Goal: Contribute content

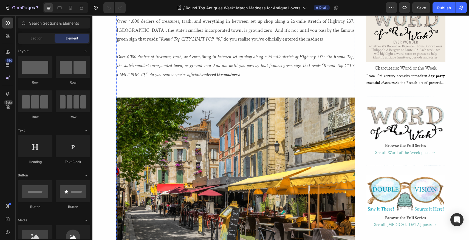
scroll to position [593, 0]
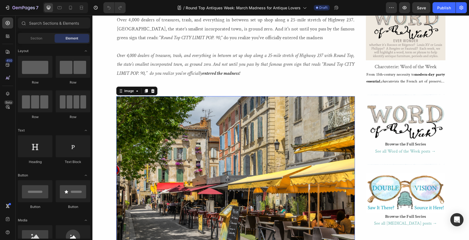
click at [150, 126] on img at bounding box center [235, 175] width 239 height 159
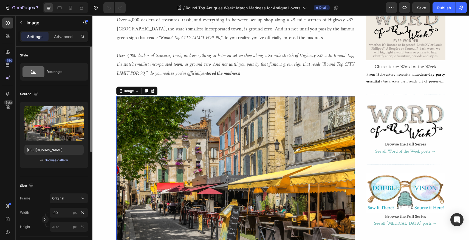
click at [50, 160] on div "Browse gallery" at bounding box center [56, 160] width 23 height 5
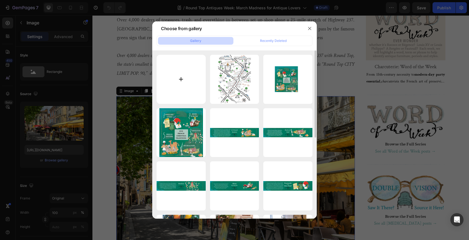
click at [181, 79] on input "file" at bounding box center [181, 79] width 49 height 49
type input "C:\fakepath\2021.BLOG.RoundTop.Sign.png"
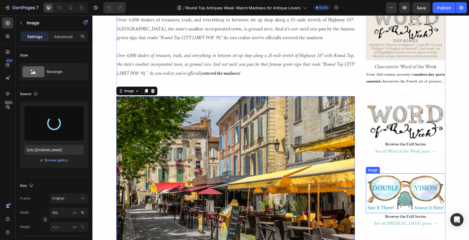
type input "[URL][DOMAIN_NAME]"
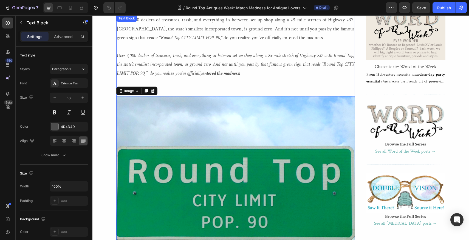
click at [192, 85] on p at bounding box center [235, 82] width 237 height 9
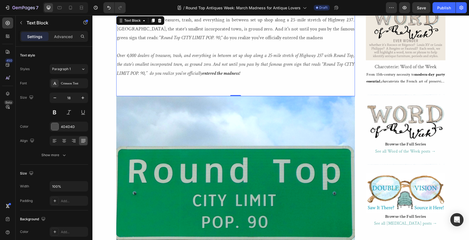
click at [120, 94] on p "Rich Text Editor. Editing area: main" at bounding box center [235, 91] width 237 height 9
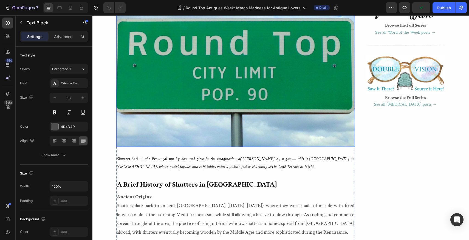
scroll to position [738, 0]
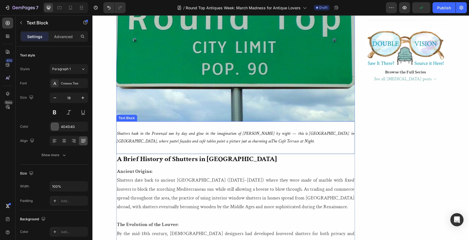
click at [160, 140] on p "Shutters bask in the Provençal sun by day and glow in the imagination of [PERSO…" at bounding box center [235, 138] width 237 height 16
click at [241, 142] on p "Shutters bask in the Provençal sun by day and glow in the imagination of [PERSO…" at bounding box center [235, 138] width 237 height 16
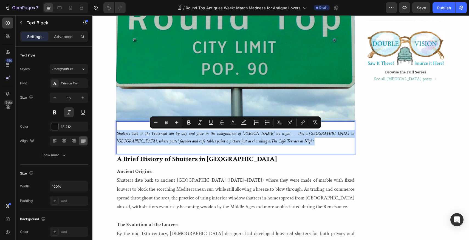
drag, startPoint x: 241, startPoint y: 142, endPoint x: 117, endPoint y: 135, distance: 124.4
click at [117, 135] on p "Shutters bask in the Provençal sun by day and glow in the imagination of [PERSO…" at bounding box center [235, 138] width 237 height 16
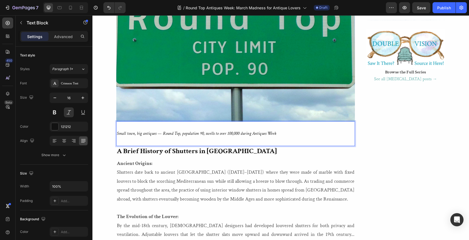
click at [181, 133] on p "Small town, big antiques — Round Top, population 90, swells to over 100,000 dur…" at bounding box center [235, 134] width 237 height 8
click at [284, 135] on p "Small town, big antiques — Round Top, [US_STATE] population 90, swells to over …" at bounding box center [235, 134] width 237 height 8
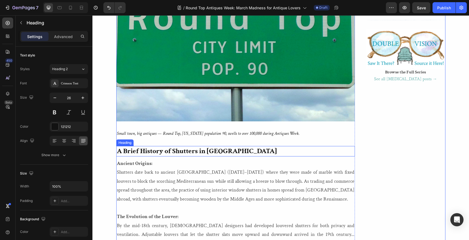
click at [232, 151] on h2 "A Brief History of Shutters in [GEOGRAPHIC_DATA]" at bounding box center [235, 151] width 239 height 10
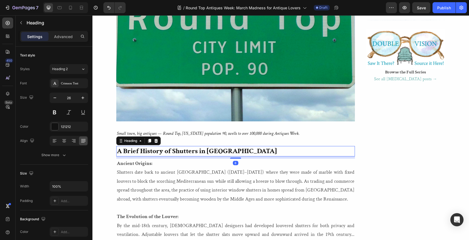
click at [232, 151] on h2 "A Brief History of Shutters in [GEOGRAPHIC_DATA]" at bounding box center [235, 151] width 239 height 10
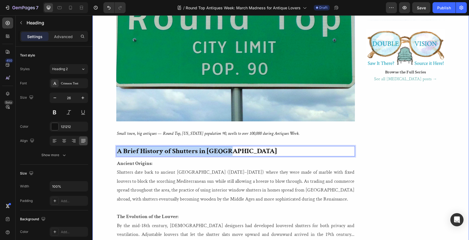
drag, startPoint x: 232, startPoint y: 151, endPoint x: 115, endPoint y: 151, distance: 116.3
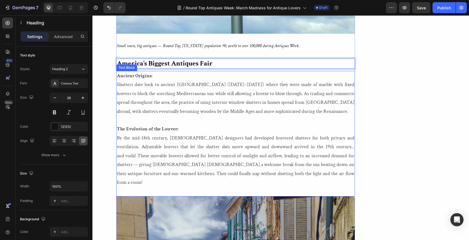
scroll to position [821, 0]
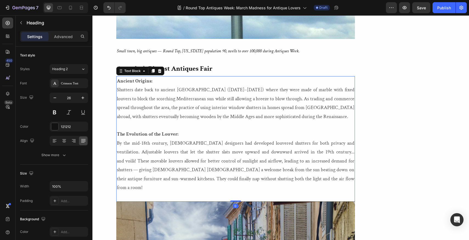
click at [245, 180] on p "The Evolution of the Louver: By the mid-18th century, [DEMOGRAPHIC_DATA] design…" at bounding box center [235, 161] width 237 height 62
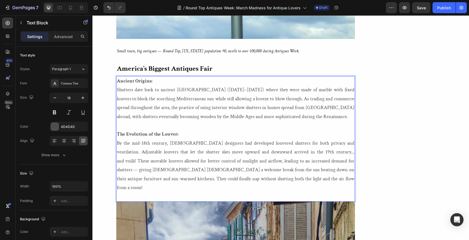
click at [245, 180] on p "The Evolution of the Louver: By the mid-18th century, [DEMOGRAPHIC_DATA] design…" at bounding box center [235, 161] width 237 height 62
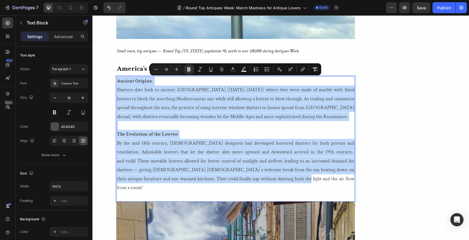
drag, startPoint x: 245, startPoint y: 180, endPoint x: 117, endPoint y: 78, distance: 163.8
click at [117, 78] on div "Ancient Origins: Shutters date back to ancient [GEOGRAPHIC_DATA] ([DATE]–[DATE]…" at bounding box center [235, 139] width 239 height 126
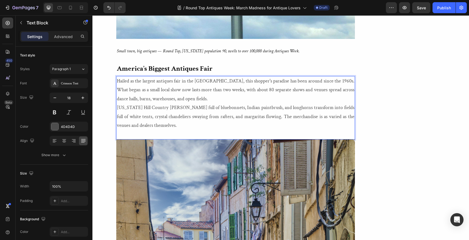
click at [143, 127] on p "[US_STATE] Hill Country [PERSON_NAME] full of bluebonnets, Indian paintbrush, a…" at bounding box center [235, 116] width 237 height 27
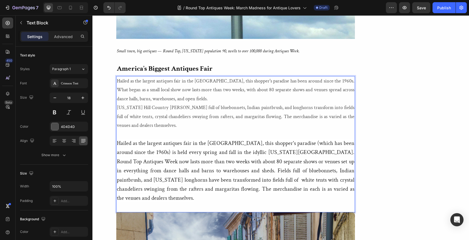
click at [265, 83] on p "Hailed as the largest antiques fair in the [GEOGRAPHIC_DATA], this shopper's pa…" at bounding box center [235, 90] width 237 height 27
